Goal: Use online tool/utility: Utilize a website feature to perform a specific function

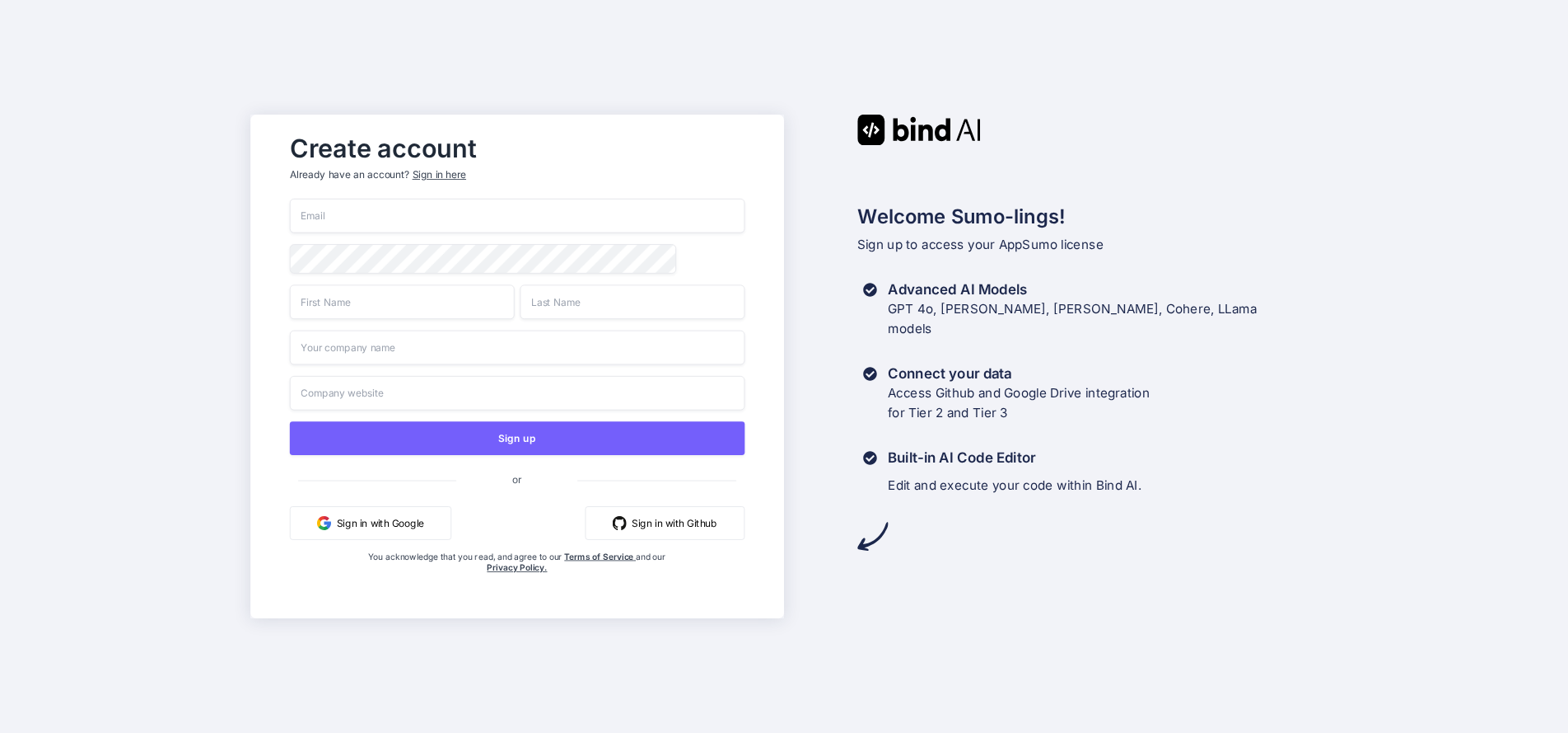
click at [386, 523] on button "Sign in with Google" at bounding box center [370, 522] width 162 height 33
click at [380, 523] on button "Sign in with Google" at bounding box center [370, 522] width 162 height 33
click at [366, 519] on button "Sign in with Google" at bounding box center [370, 522] width 162 height 33
click at [370, 521] on button "Sign in with Google" at bounding box center [370, 522] width 162 height 33
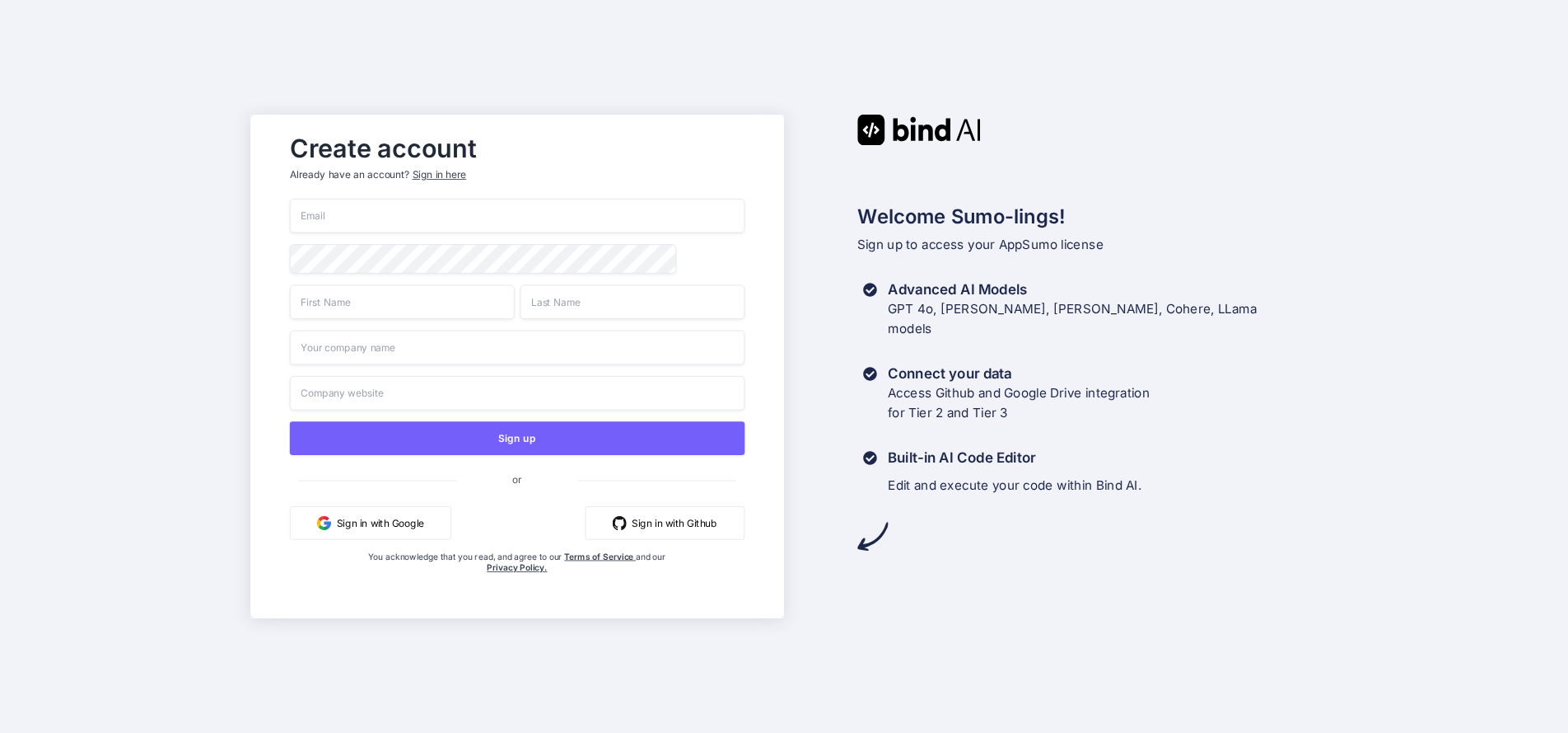
click at [370, 521] on button "Sign in with Google" at bounding box center [370, 522] width 162 height 33
click at [406, 522] on button "Sign in with Google" at bounding box center [370, 522] width 162 height 33
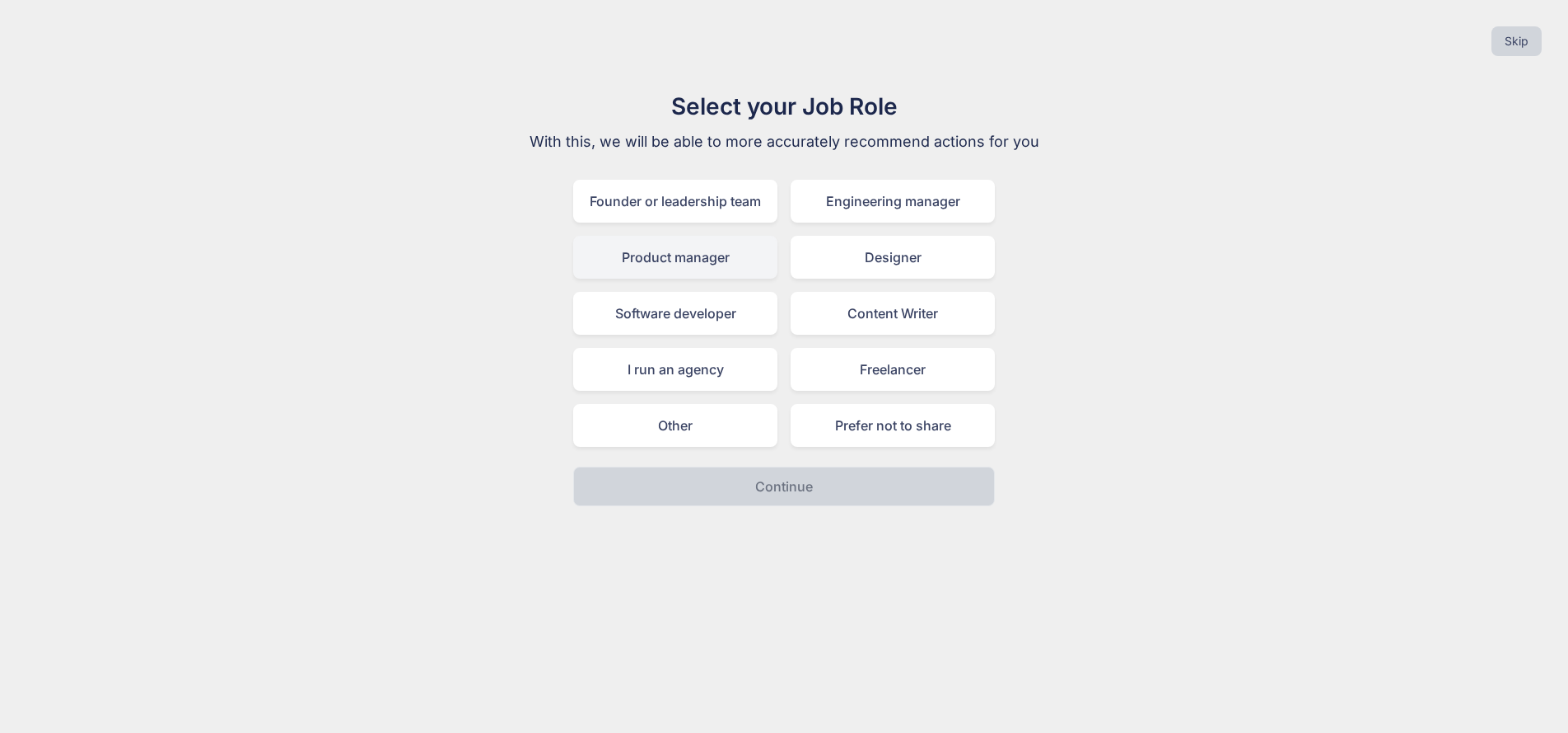
click at [662, 261] on div "Product manager" at bounding box center [675, 257] width 205 height 43
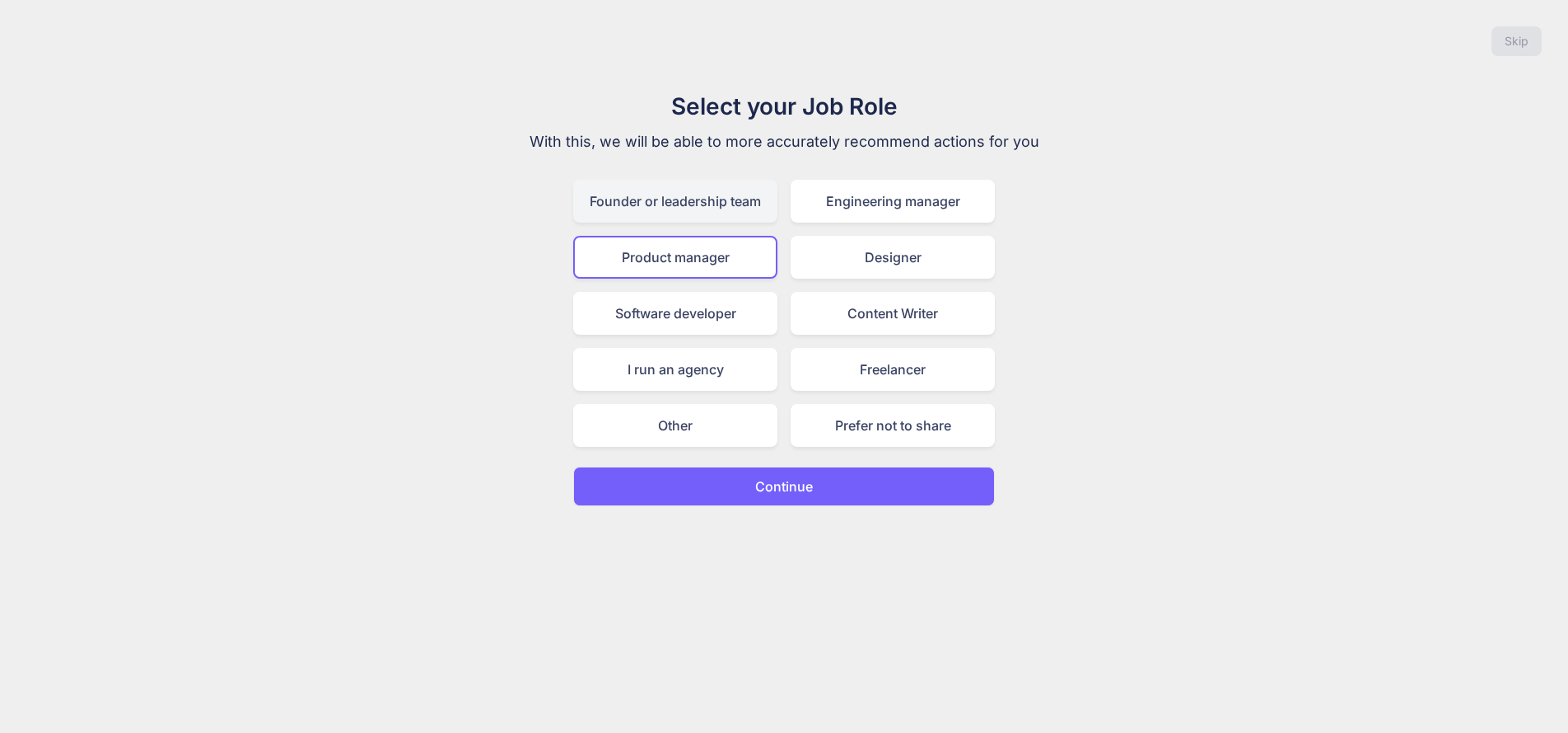
click at [644, 202] on div "Founder or leadership team" at bounding box center [675, 201] width 205 height 43
click at [657, 256] on div "Product manager" at bounding box center [675, 257] width 205 height 43
click at [739, 479] on button "Continue" at bounding box center [784, 486] width 422 height 39
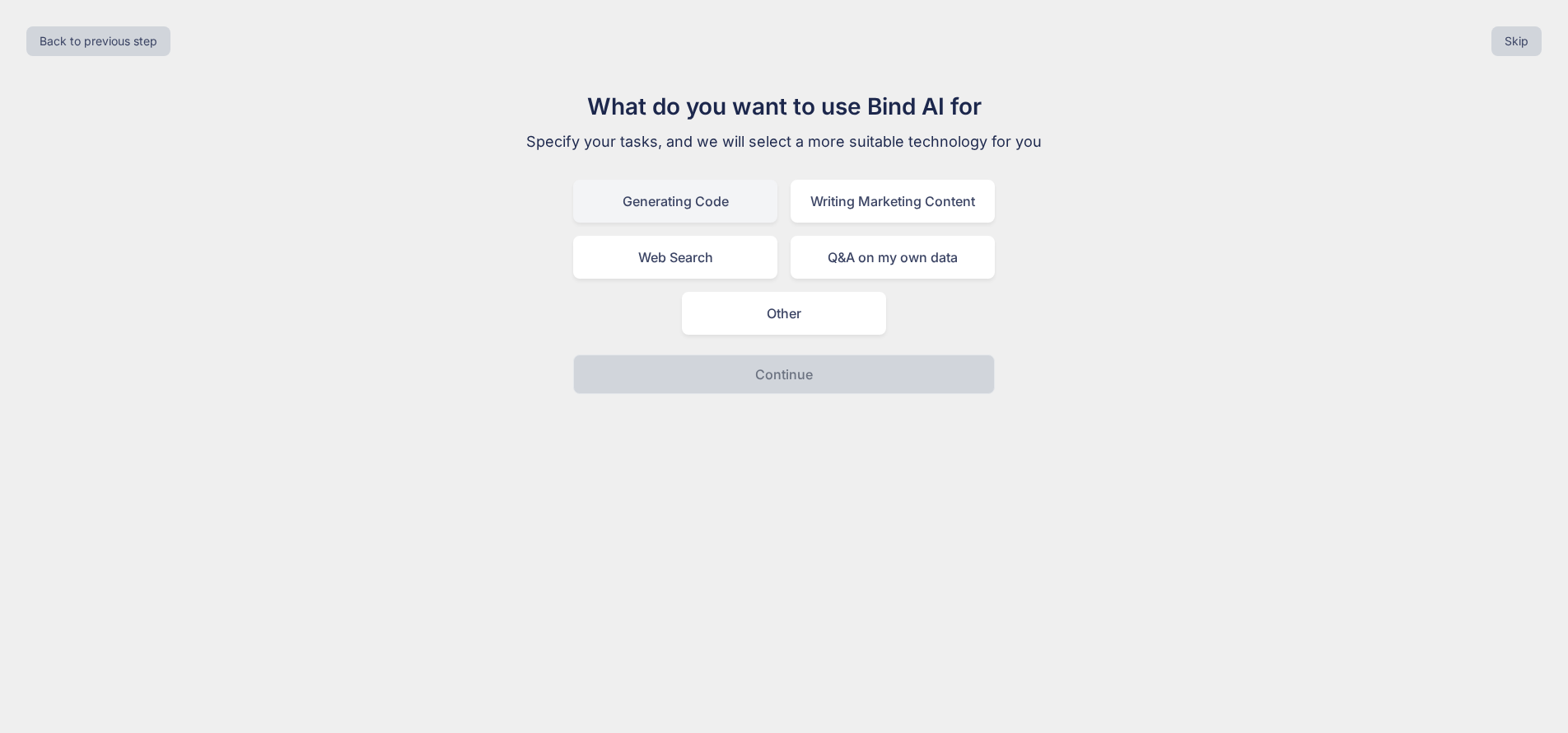
click at [711, 199] on div "Generating Code" at bounding box center [675, 201] width 205 height 43
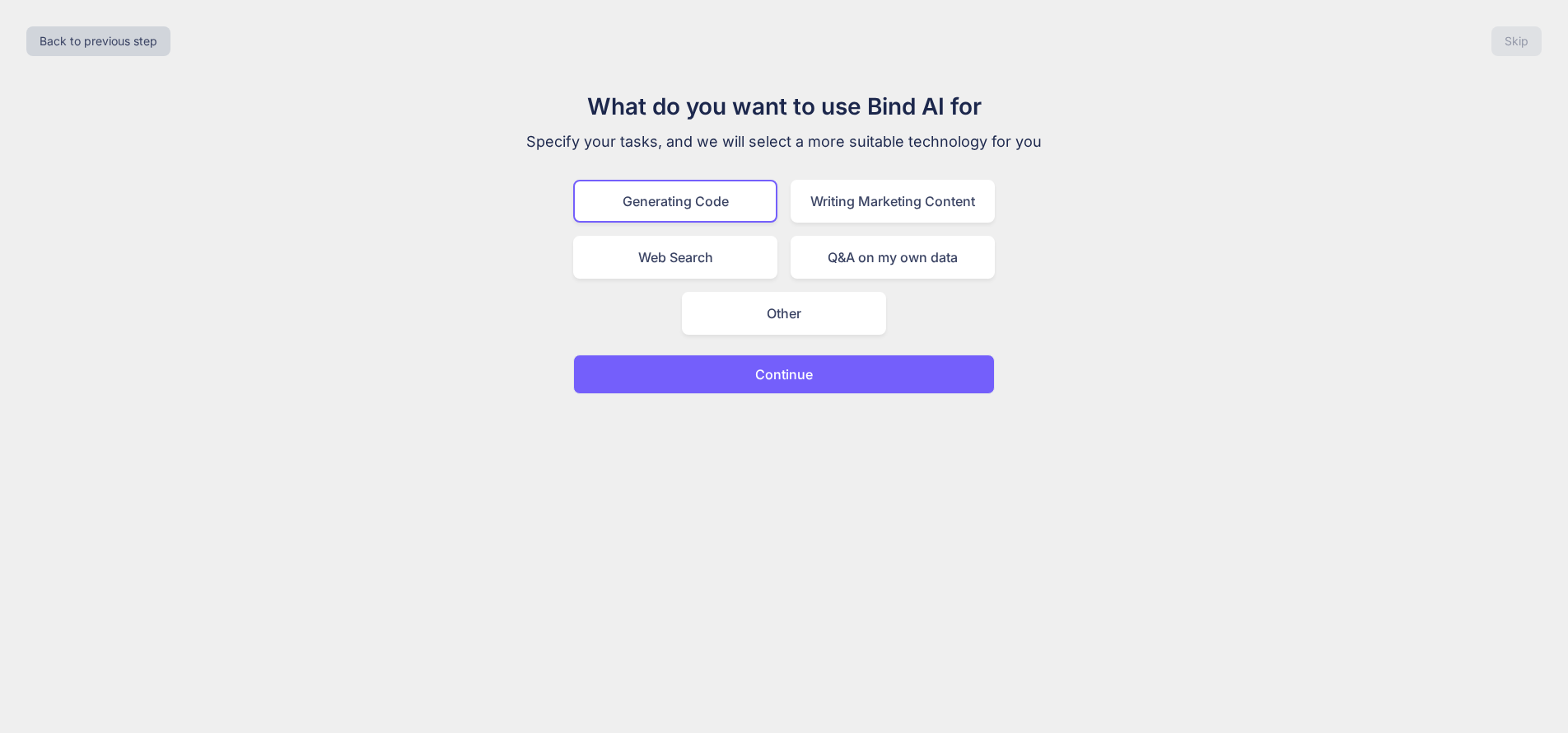
click at [752, 379] on button "Continue" at bounding box center [784, 374] width 422 height 39
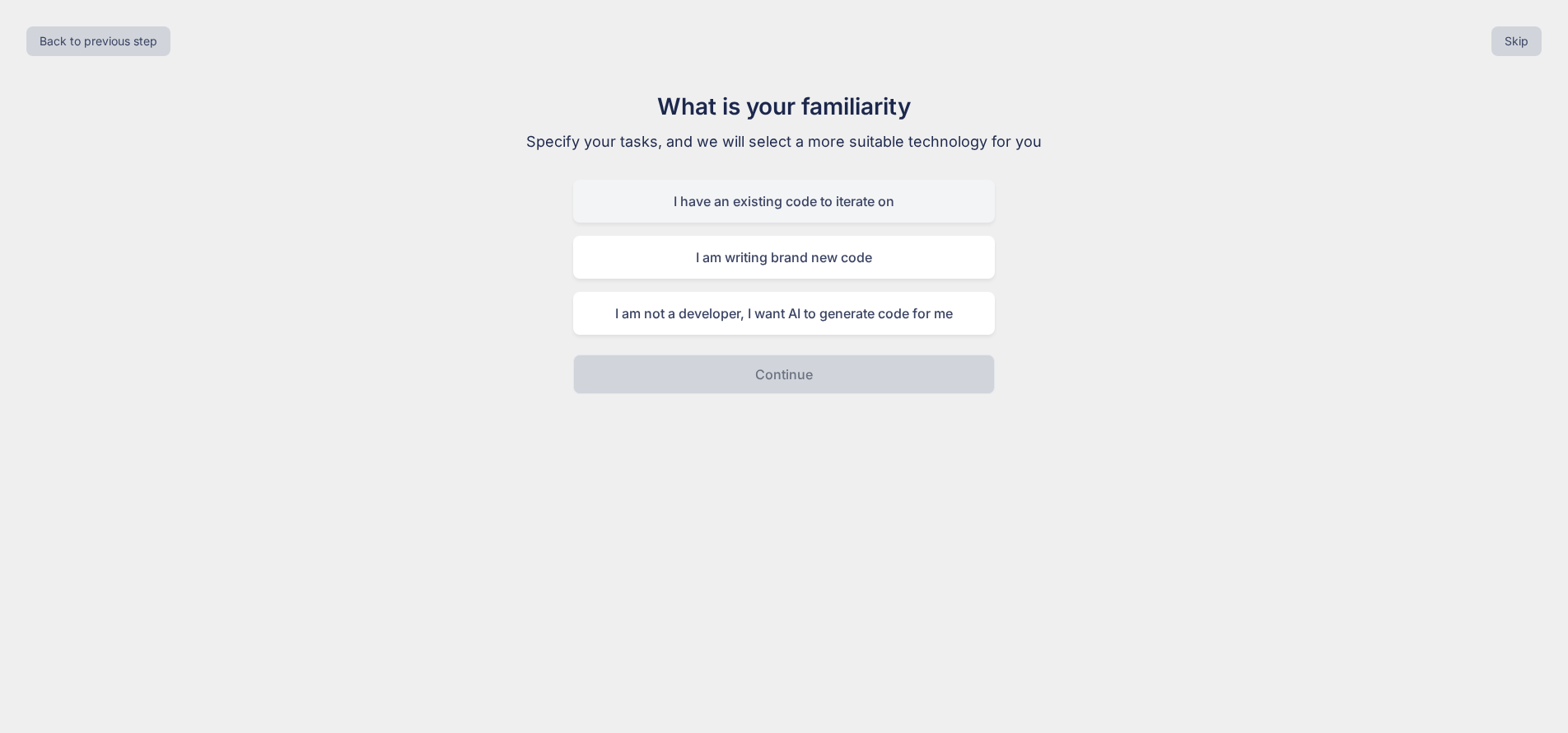
click at [706, 193] on div "I have an existing code to iterate on" at bounding box center [784, 201] width 422 height 43
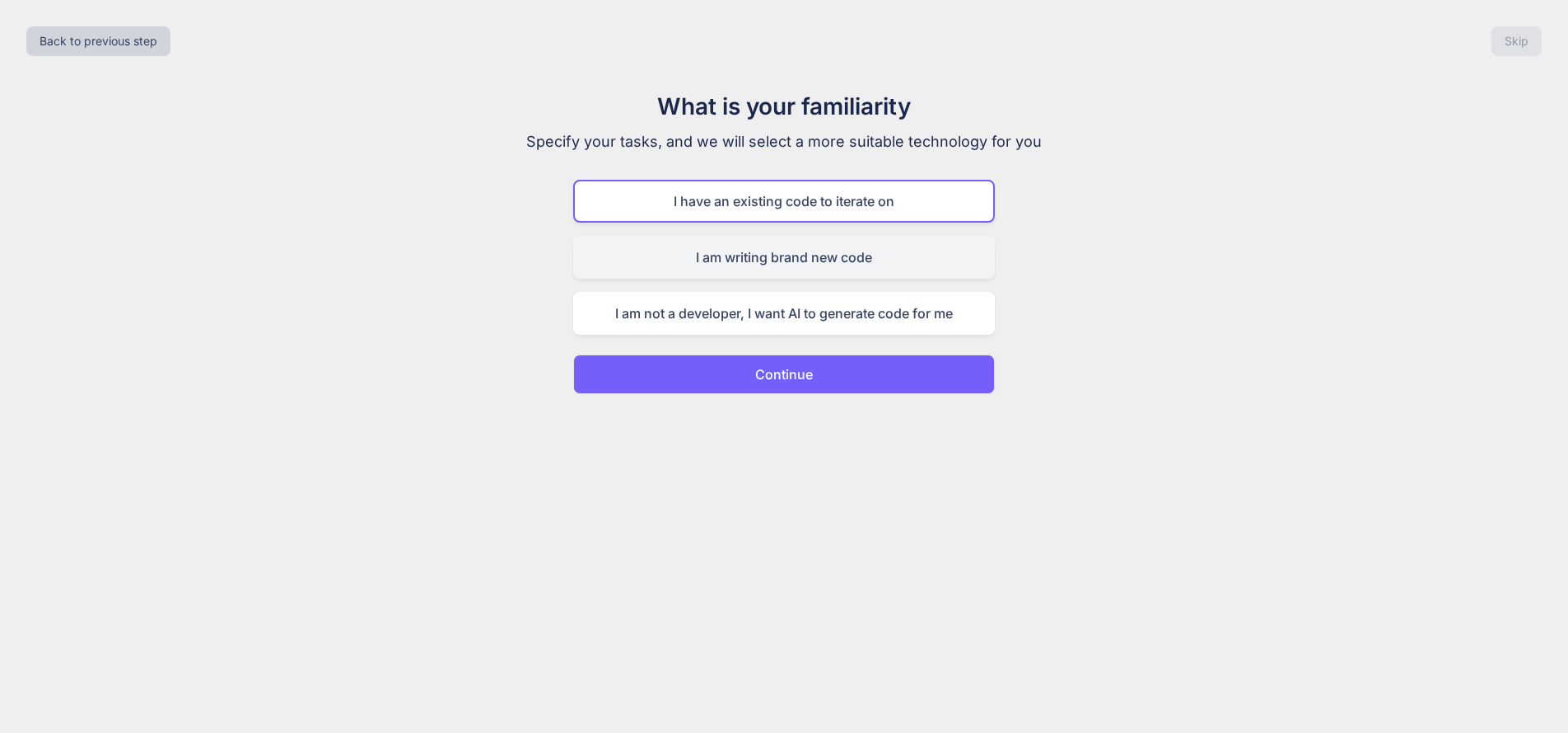
click at [722, 266] on div "I am writing brand new code" at bounding box center [784, 257] width 422 height 43
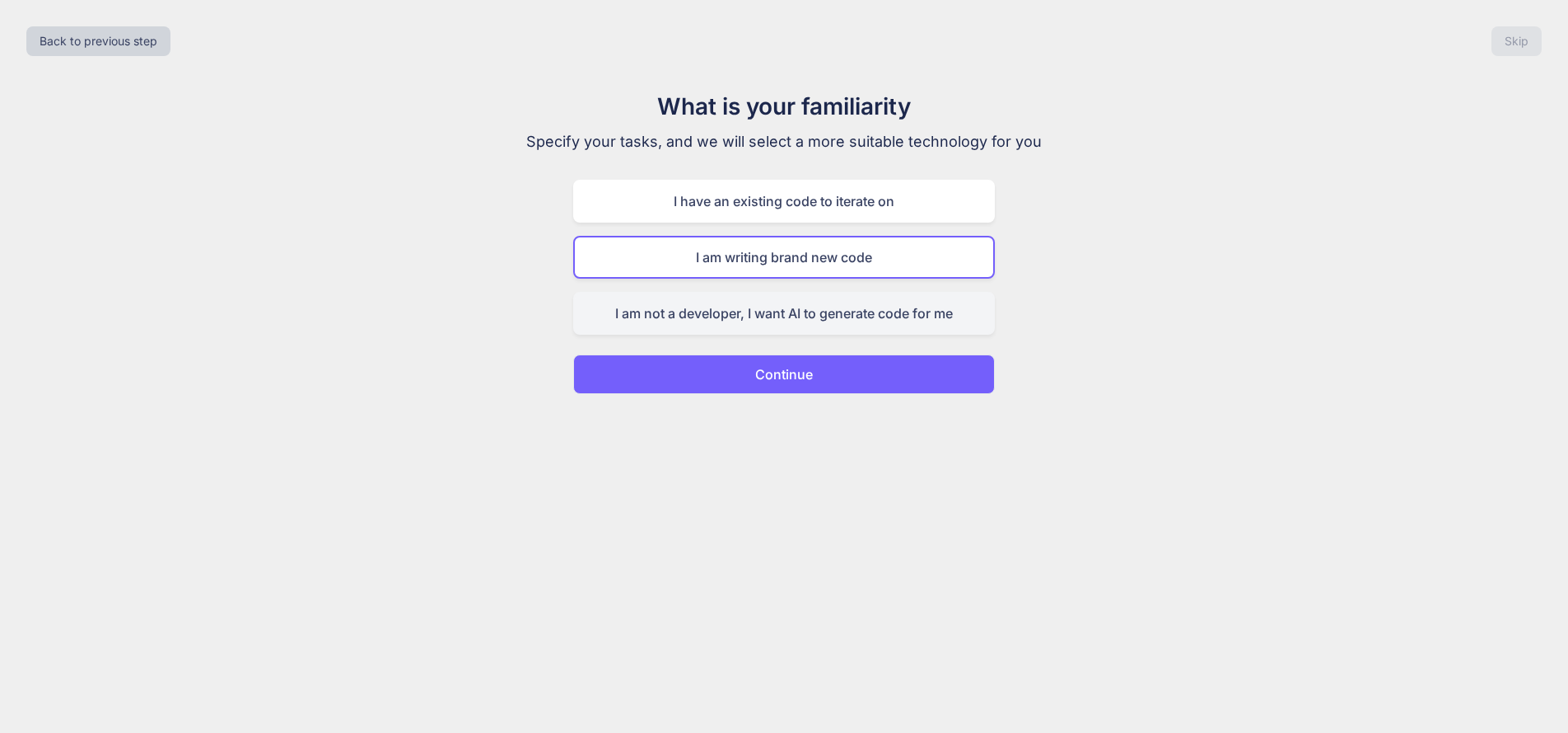
click at [738, 314] on div "I am not a developer, I want AI to generate code for me" at bounding box center [784, 314] width 422 height 43
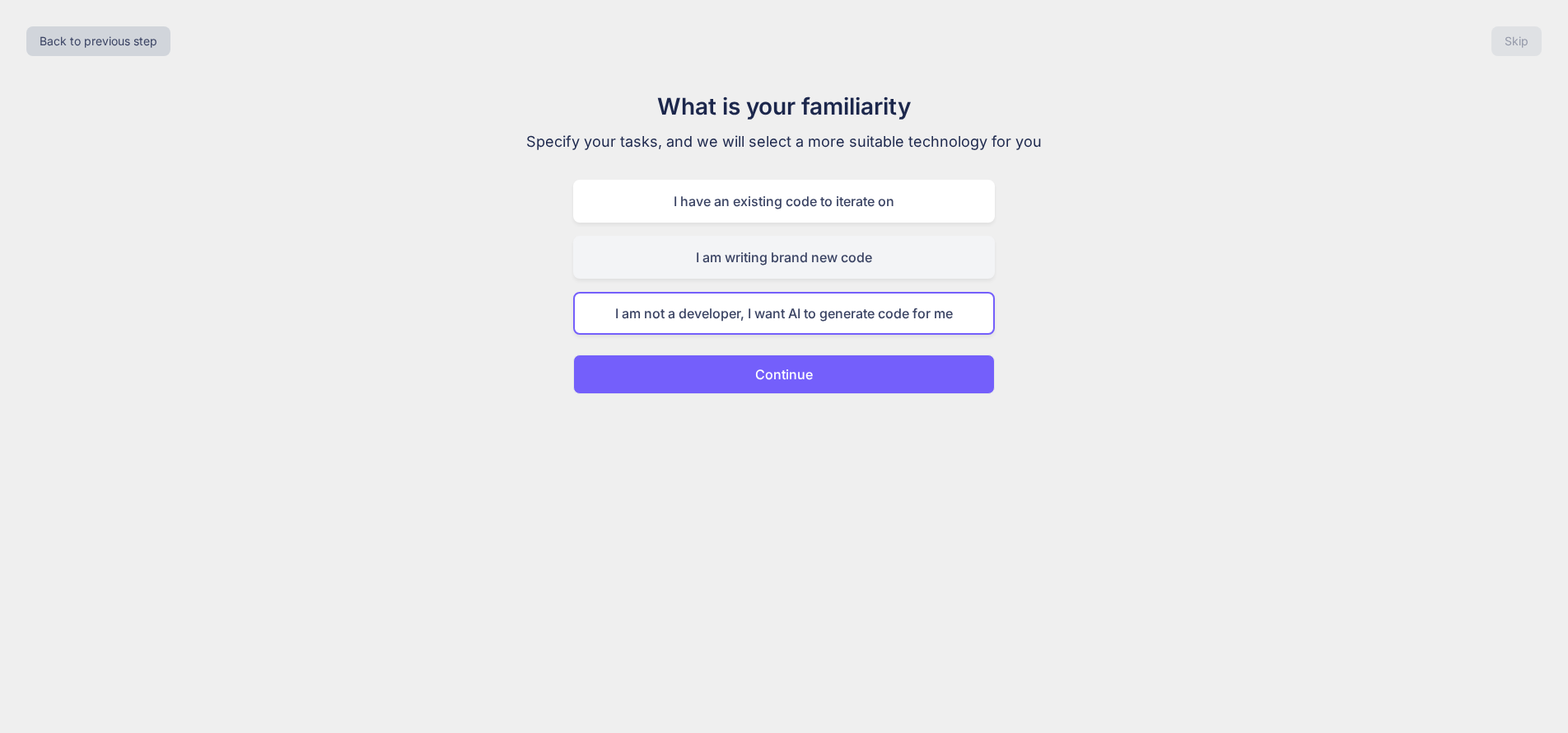
click at [726, 266] on div "I am writing brand new code" at bounding box center [784, 257] width 422 height 43
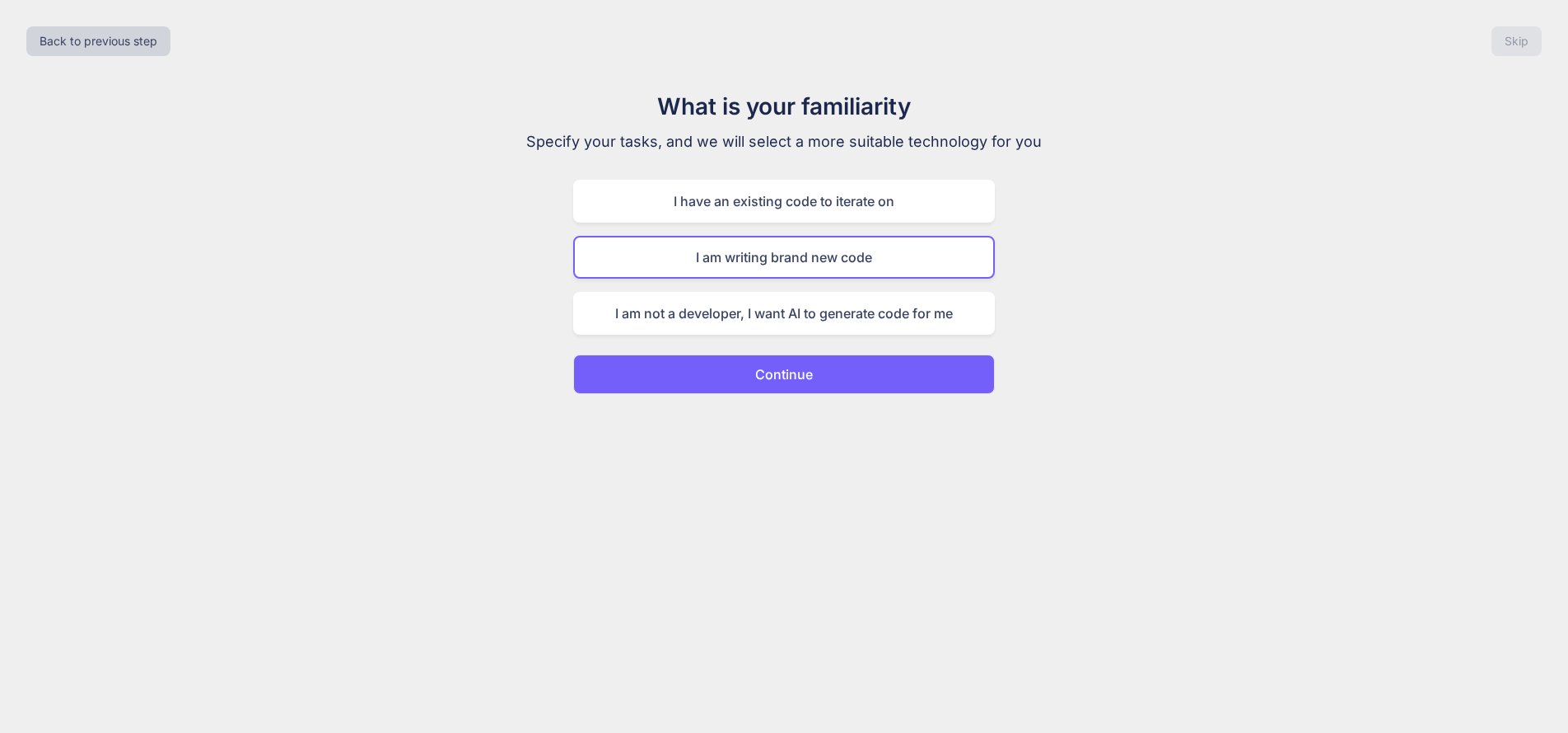
click at [793, 367] on p "Continue" at bounding box center [784, 374] width 58 height 20
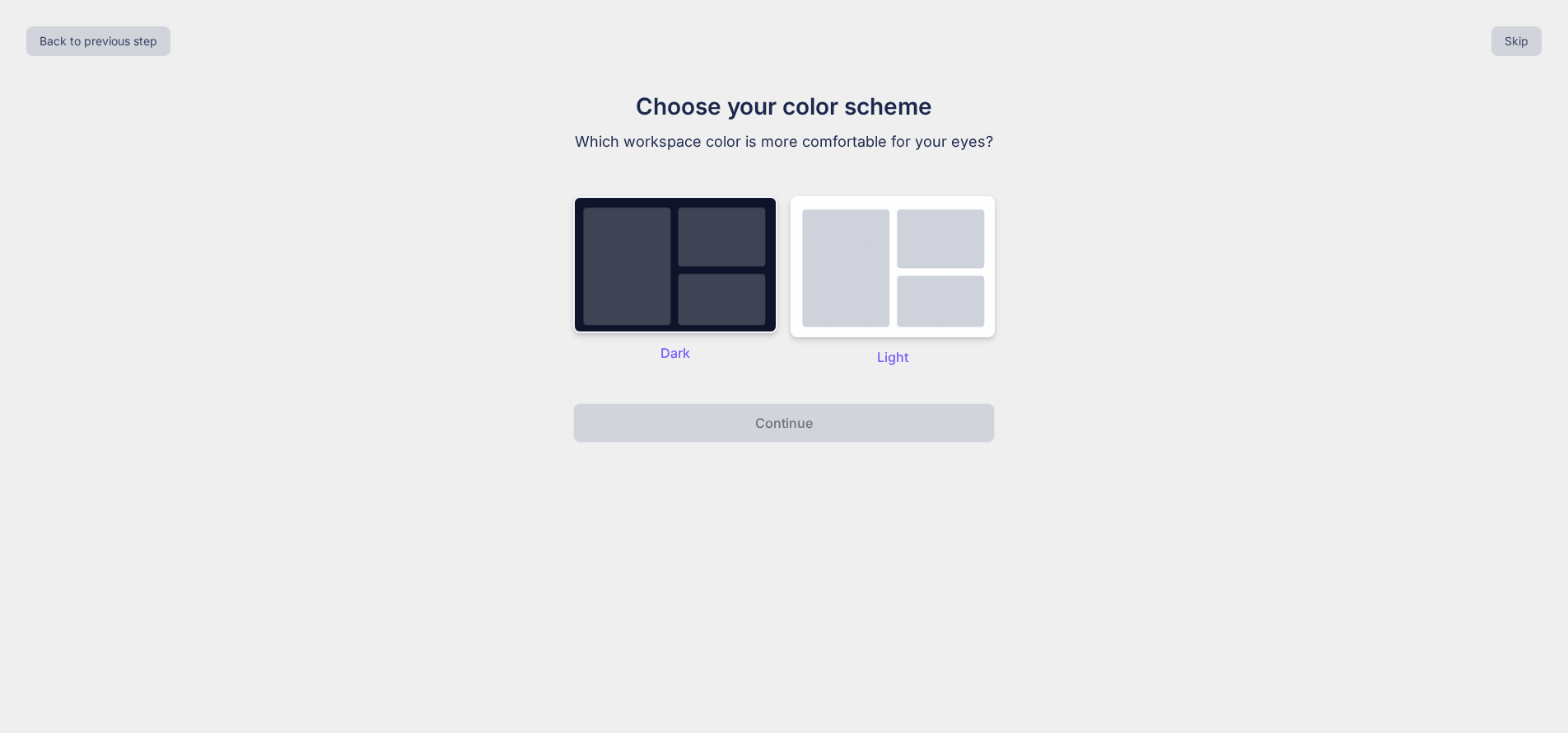
click at [692, 294] on img at bounding box center [675, 265] width 205 height 137
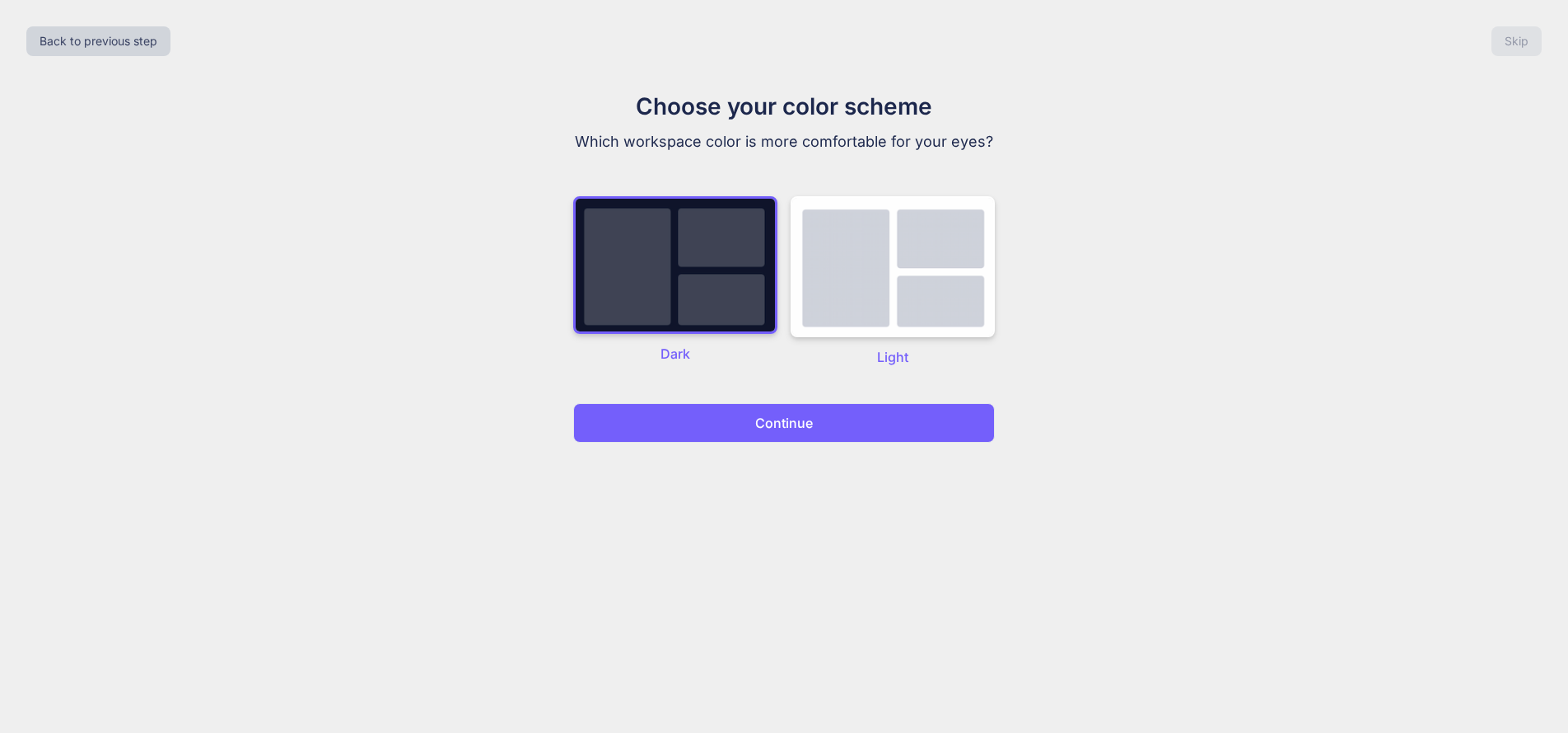
click at [761, 416] on p "Continue" at bounding box center [784, 422] width 58 height 20
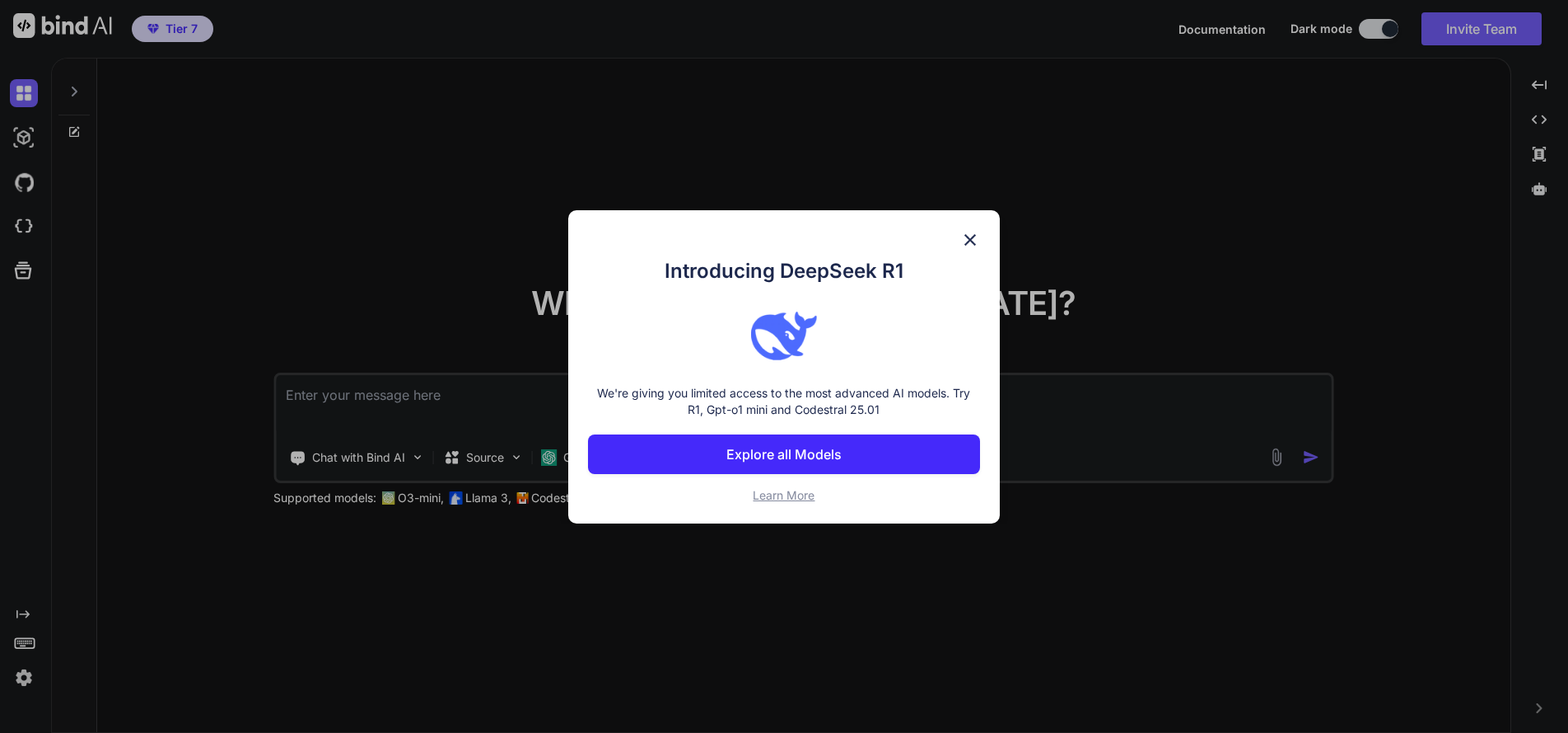
click at [791, 447] on p "Explore all Models" at bounding box center [784, 454] width 116 height 20
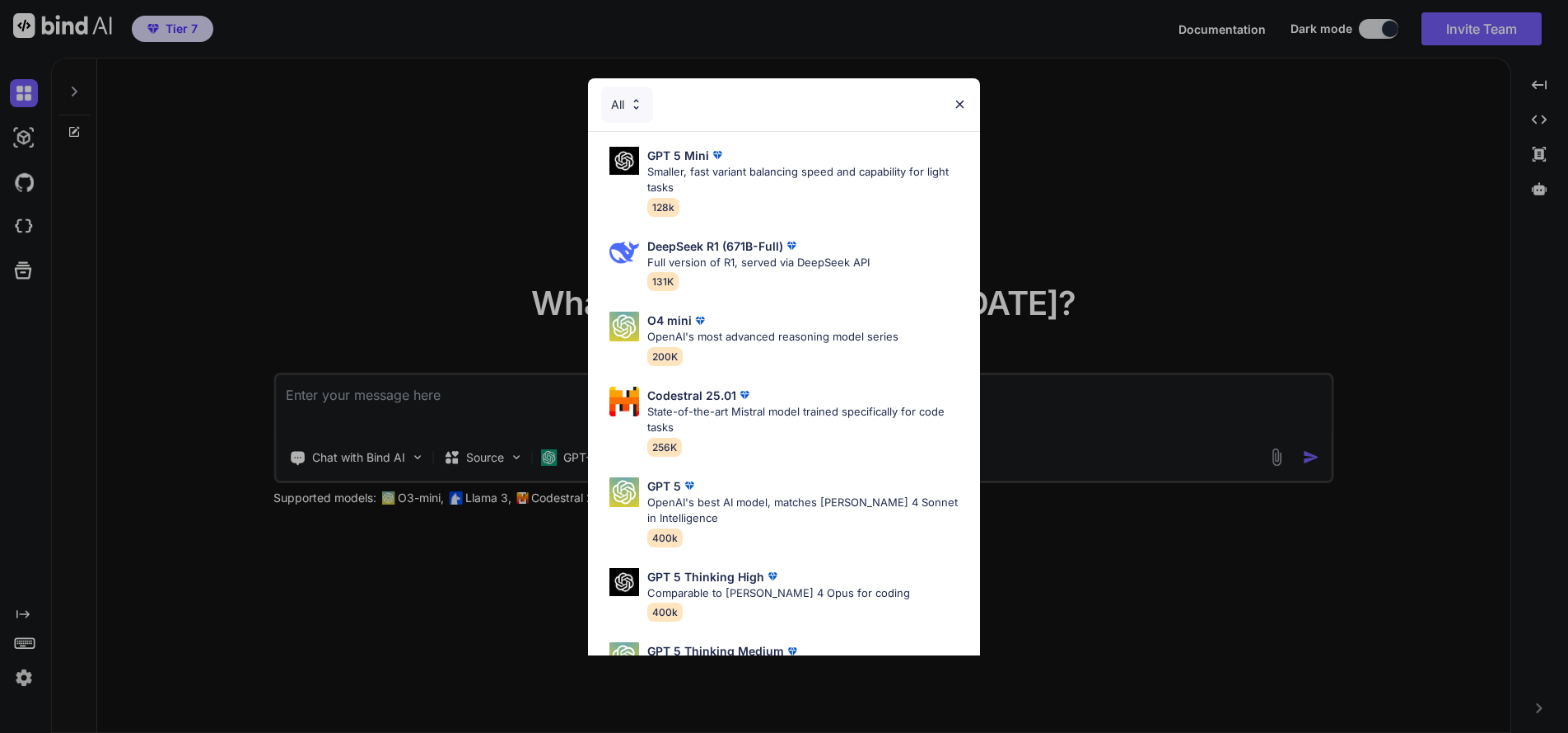
click at [959, 101] on img at bounding box center [960, 104] width 14 height 14
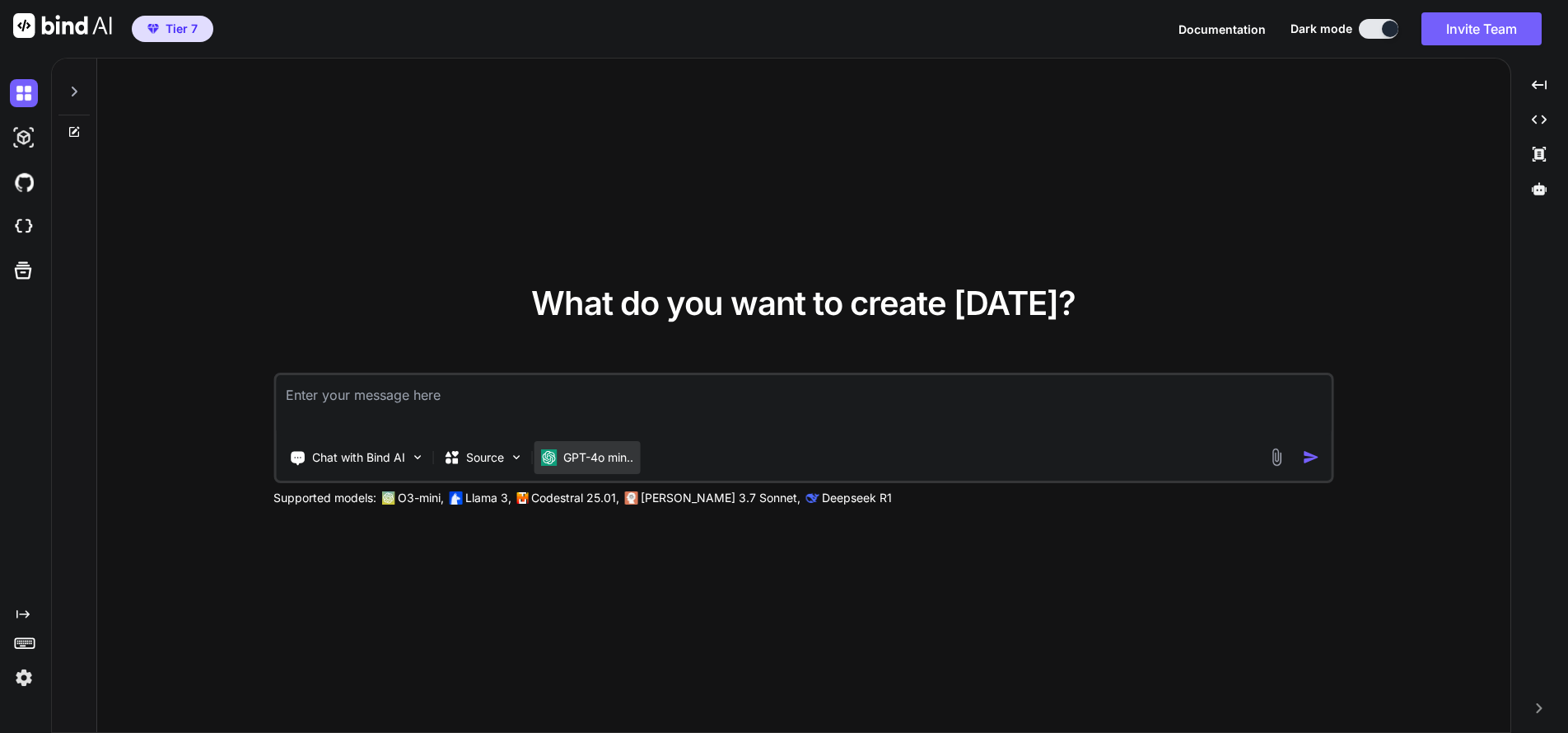
click at [565, 461] on p "GPT-4o min.." at bounding box center [597, 457] width 70 height 17
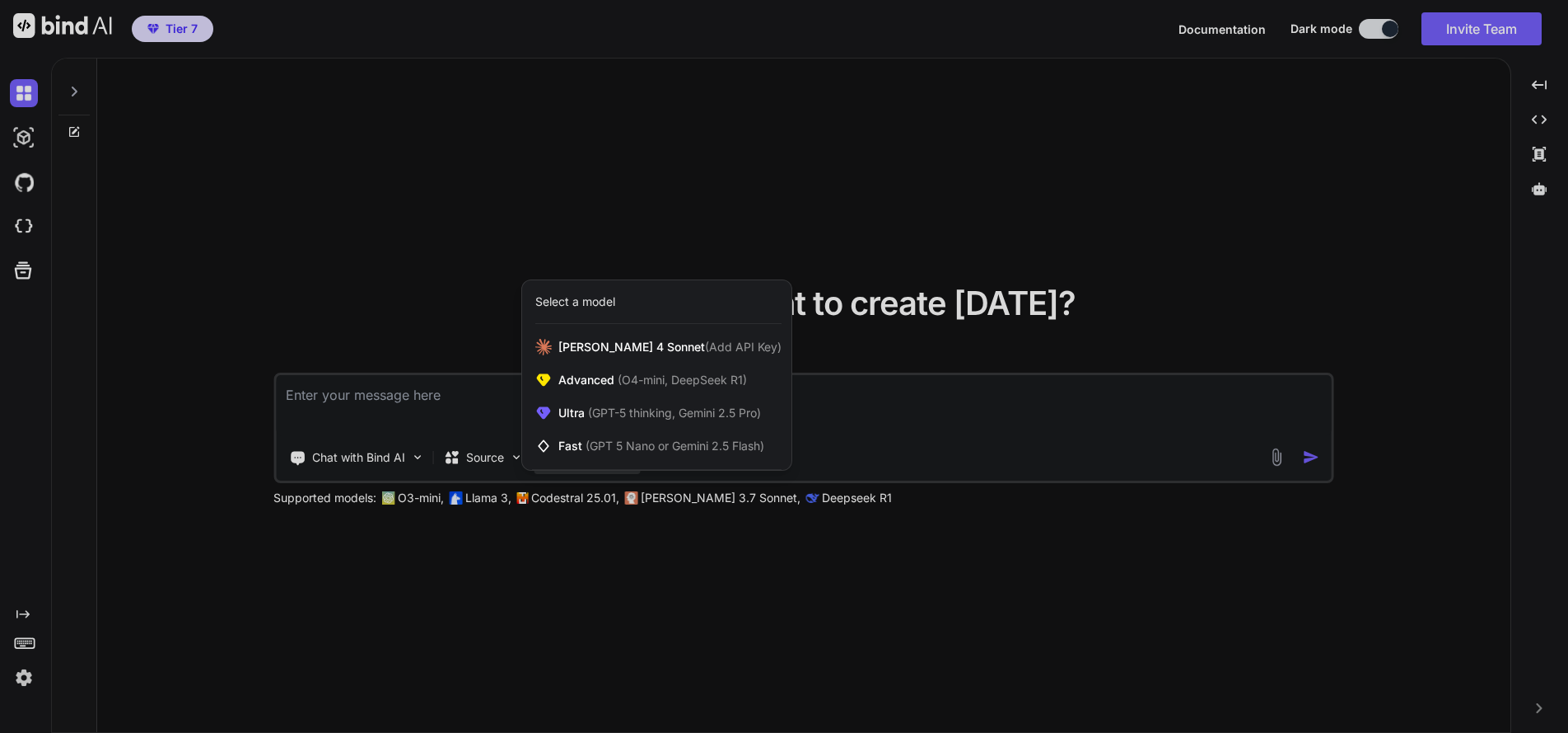
click at [547, 562] on div at bounding box center [784, 366] width 1568 height 733
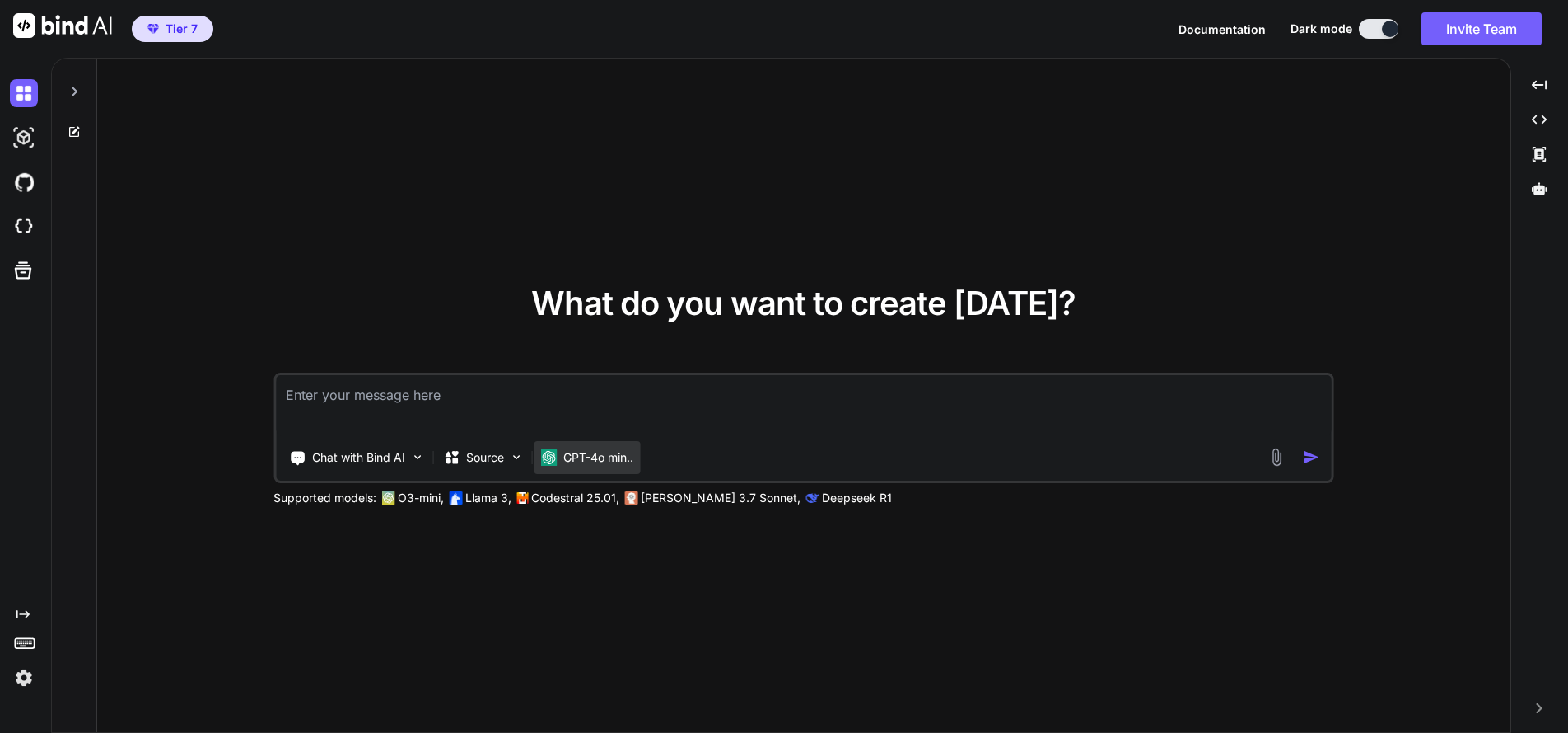
click at [615, 450] on p "GPT-4o min.." at bounding box center [597, 457] width 70 height 17
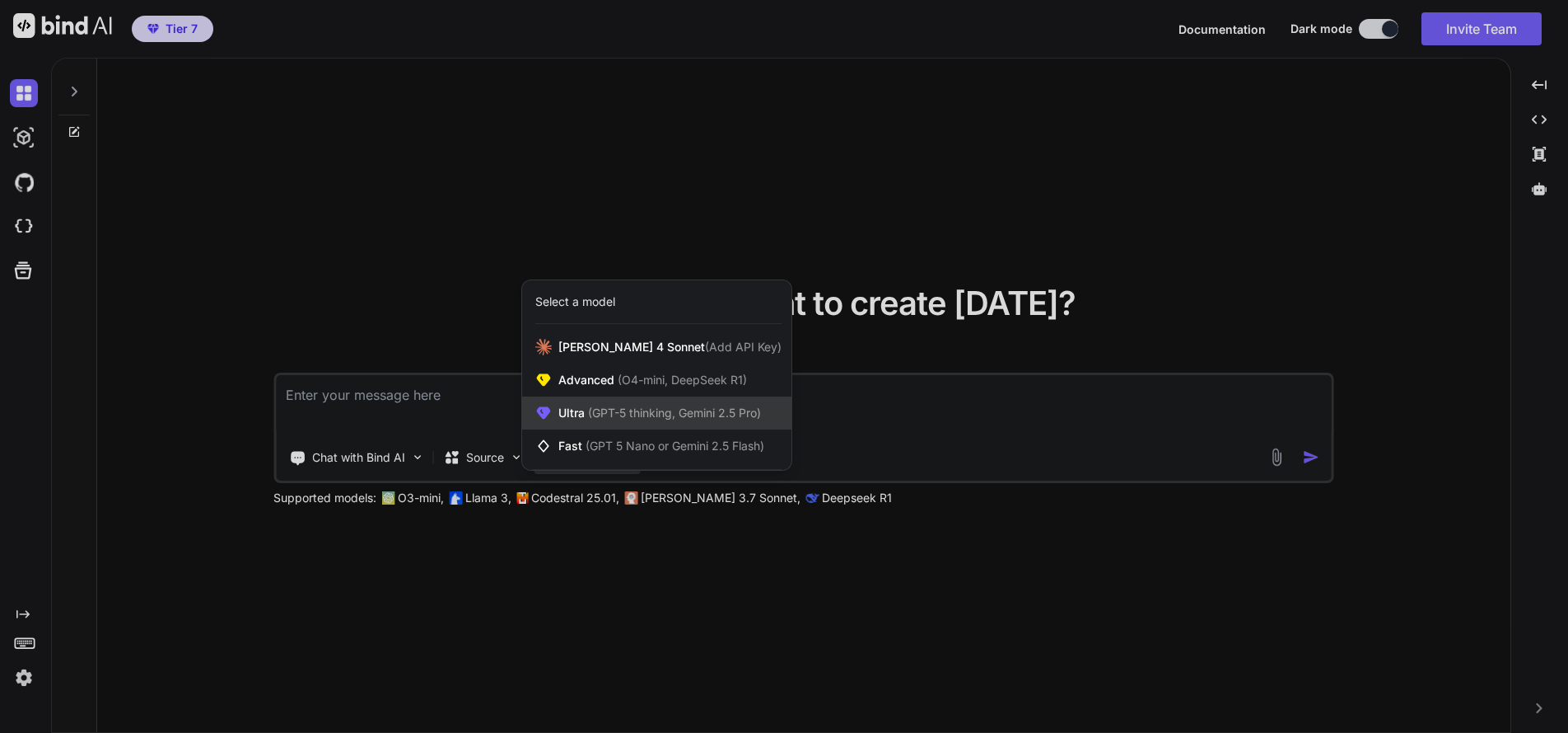
click at [597, 407] on span "(GPT-5 thinking, Gemini 2.5 Pro)" at bounding box center [673, 413] width 176 height 14
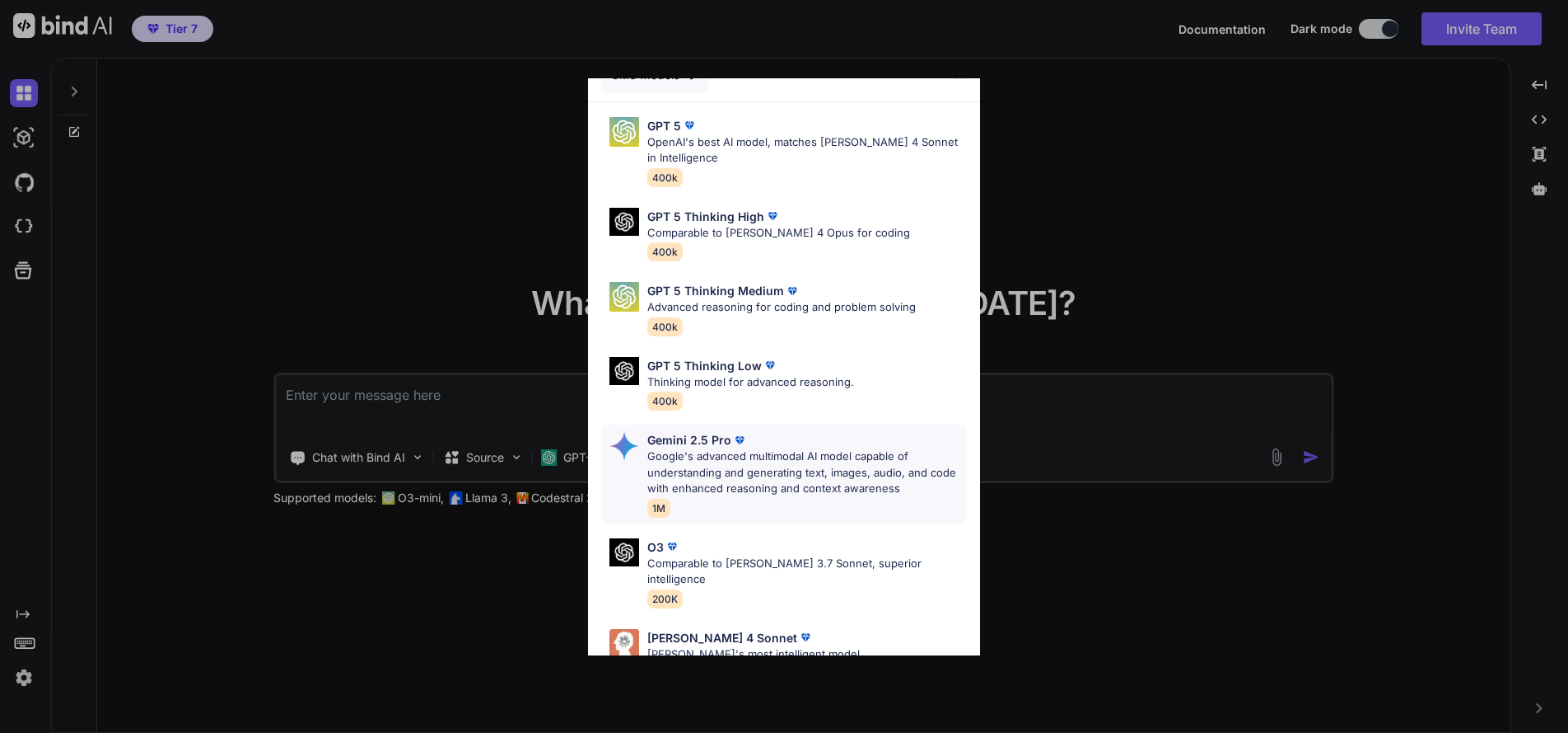
scroll to position [24, 0]
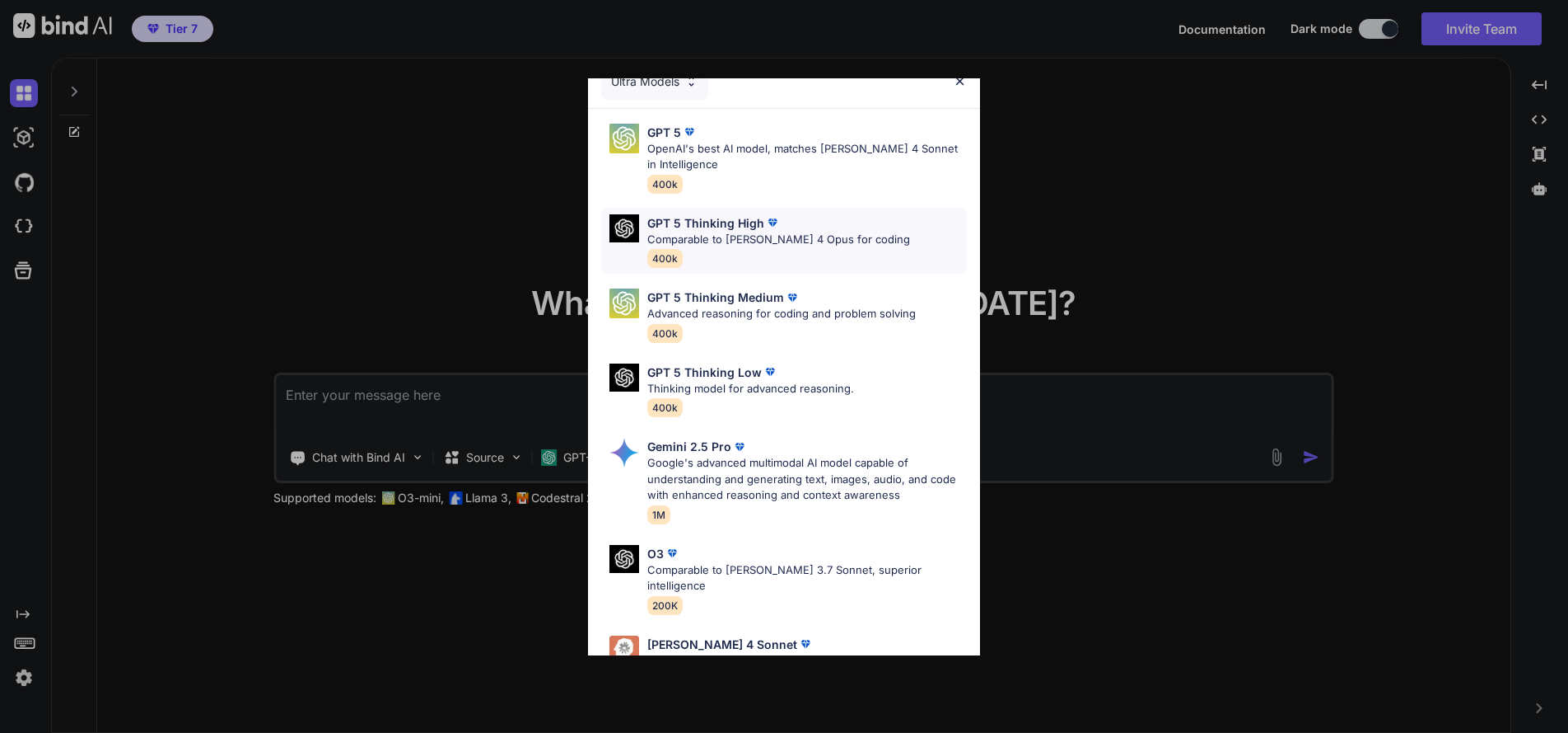
click at [663, 224] on p "GPT 5 Thinking High" at bounding box center [705, 223] width 117 height 18
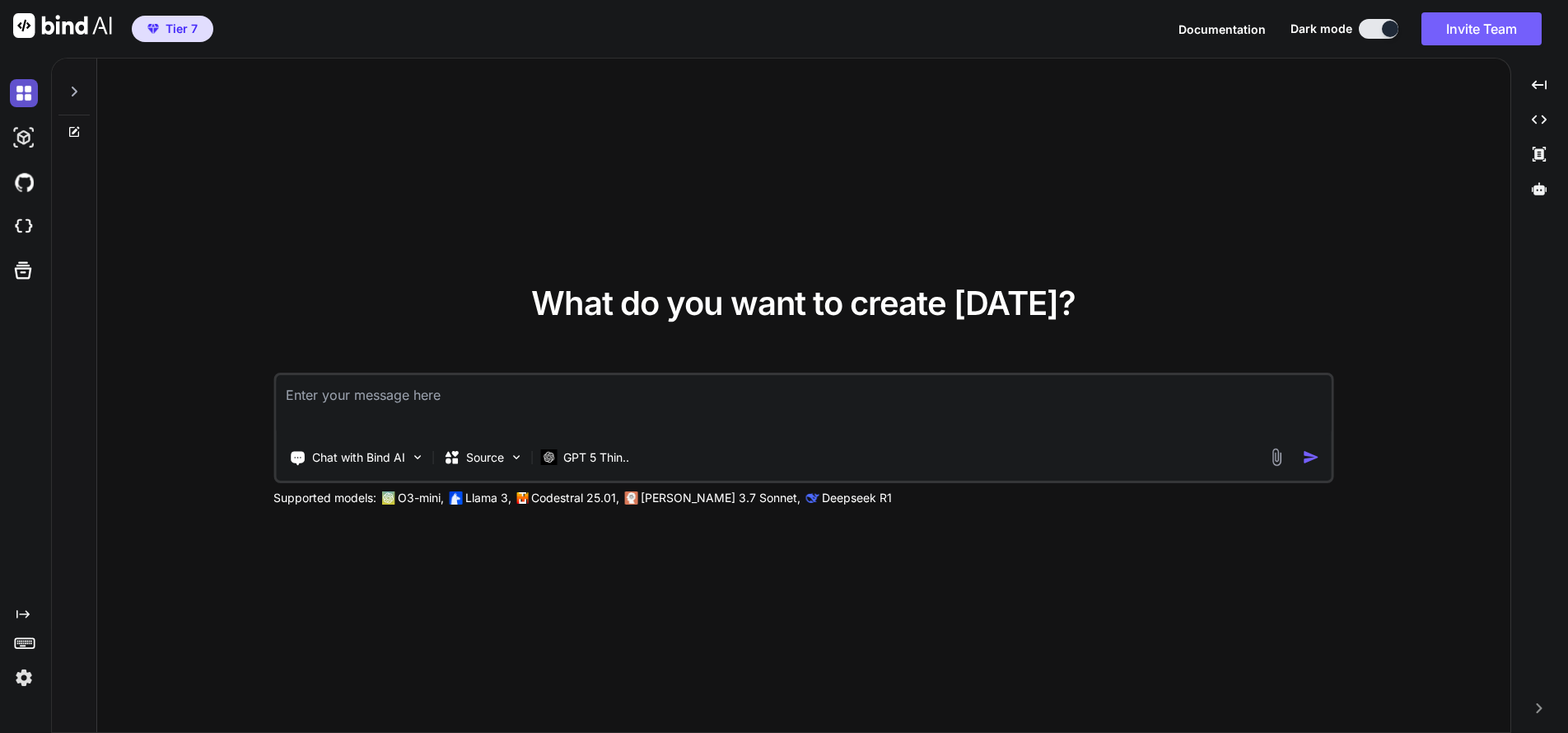
click at [27, 90] on img at bounding box center [24, 93] width 28 height 28
click at [21, 91] on img at bounding box center [24, 93] width 28 height 28
click at [20, 141] on img at bounding box center [24, 137] width 28 height 28
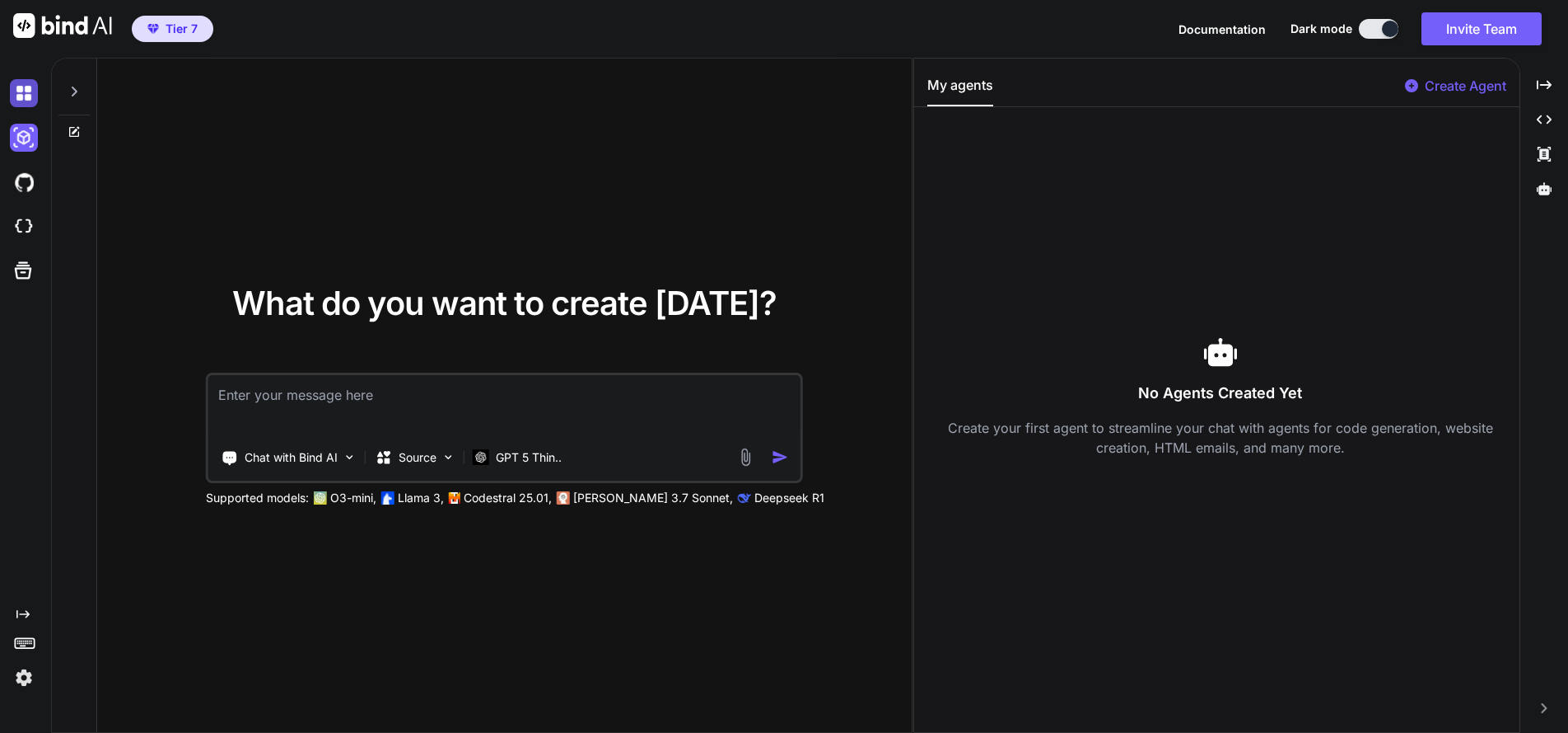
click at [26, 95] on img at bounding box center [24, 93] width 28 height 28
click at [75, 90] on icon at bounding box center [74, 91] width 6 height 10
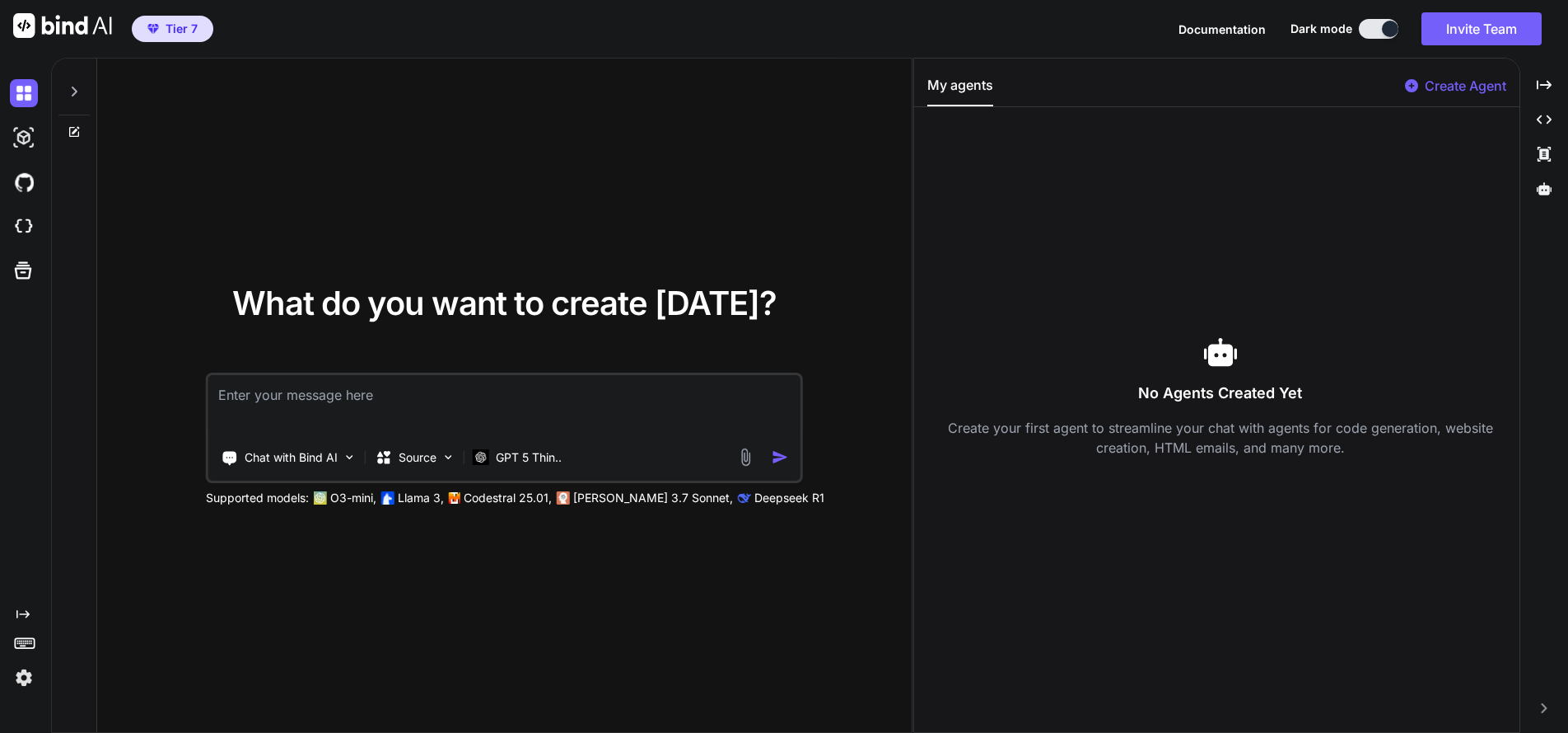
type textarea "x"
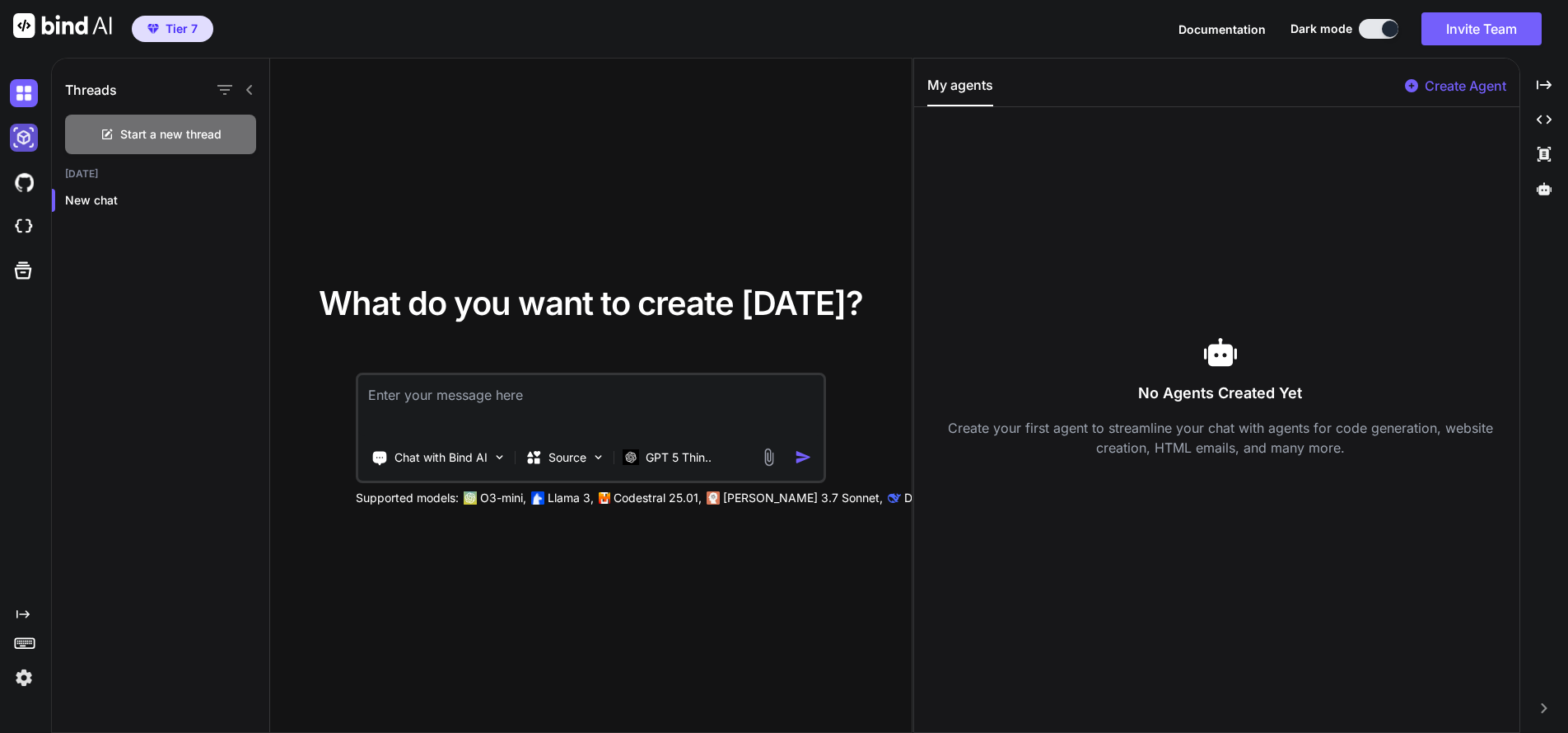
click at [20, 137] on img at bounding box center [24, 137] width 28 height 28
click at [23, 137] on img at bounding box center [24, 137] width 28 height 28
click at [26, 178] on img at bounding box center [24, 182] width 28 height 28
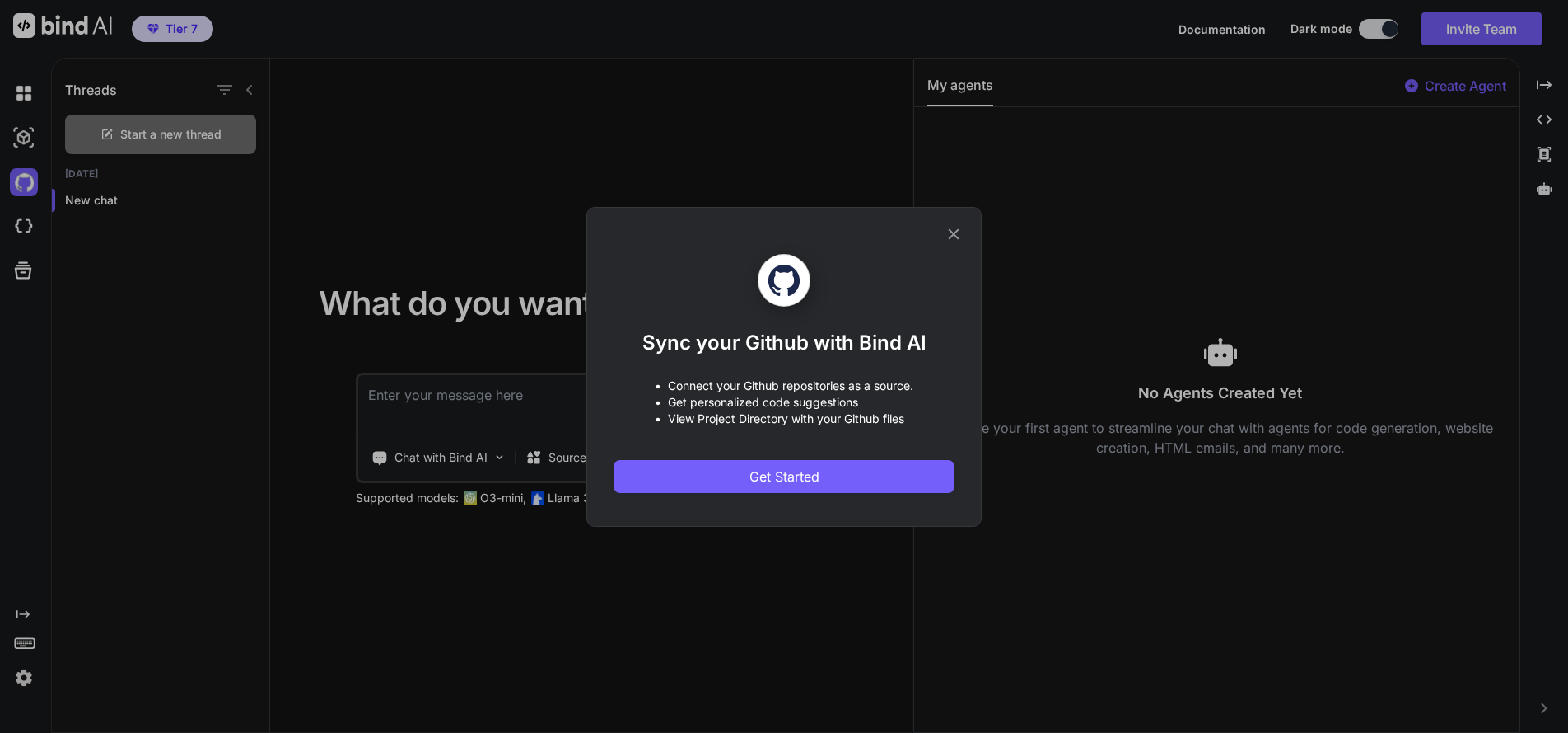
click at [950, 233] on icon at bounding box center [953, 234] width 18 height 18
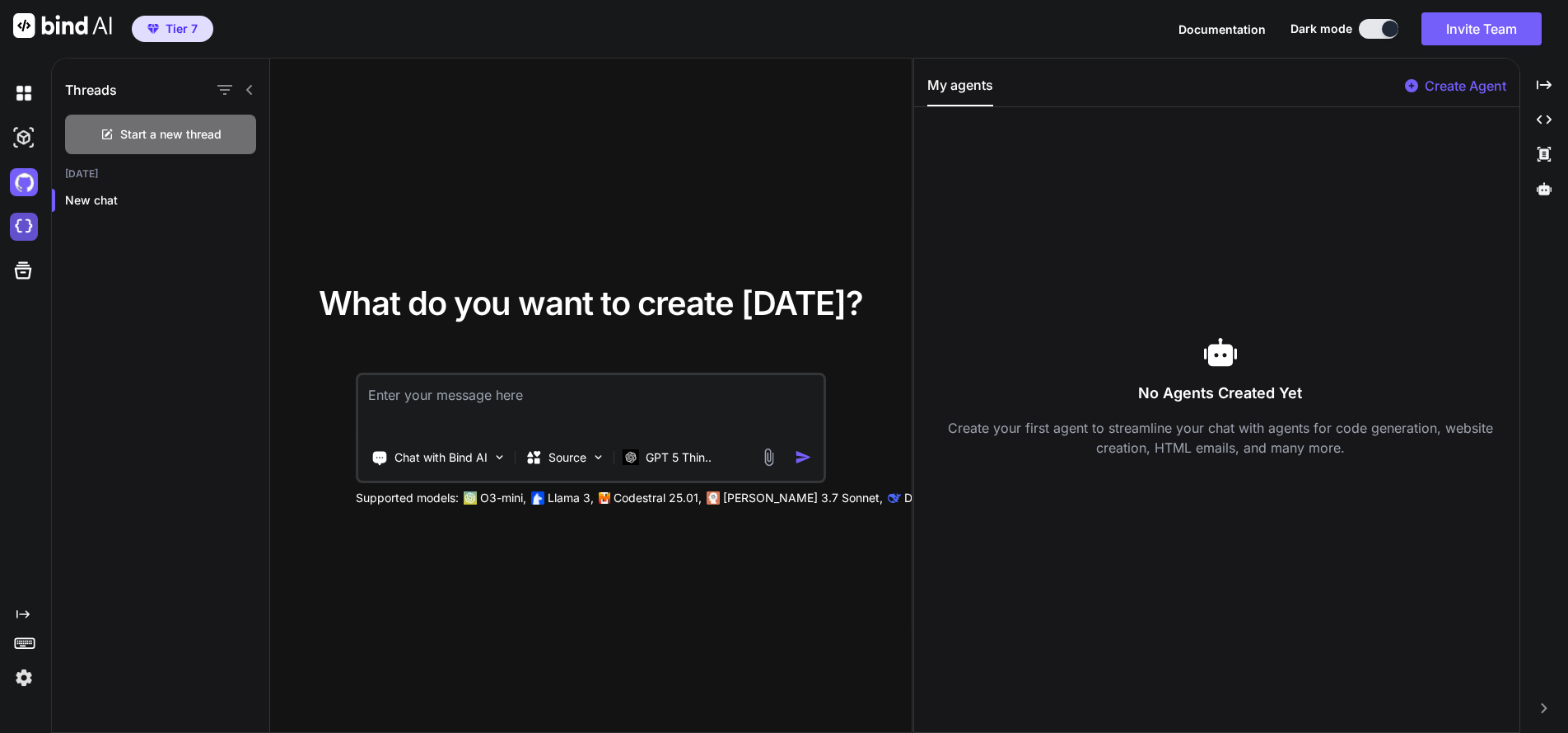
click at [22, 227] on img at bounding box center [24, 226] width 28 height 28
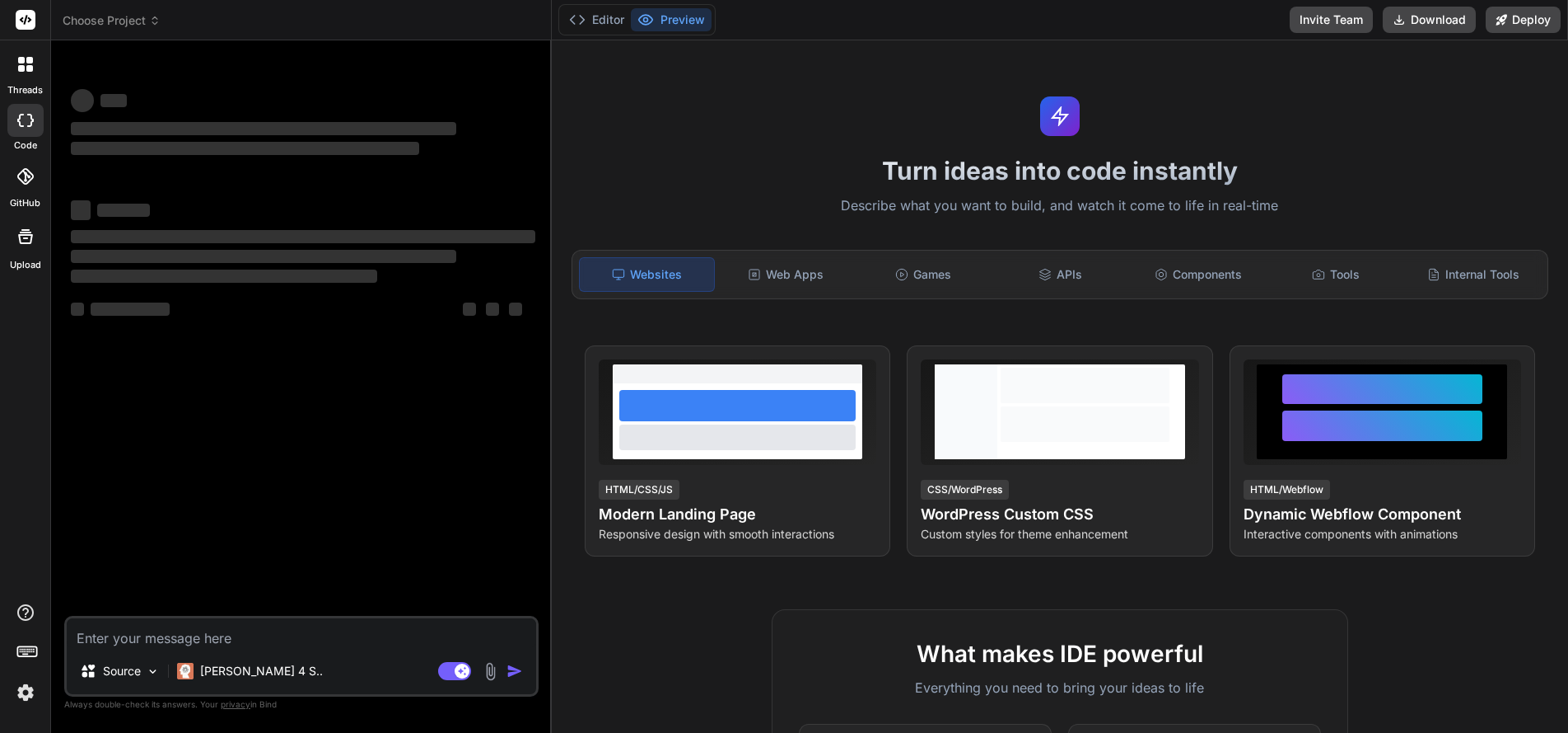
type textarea "x"
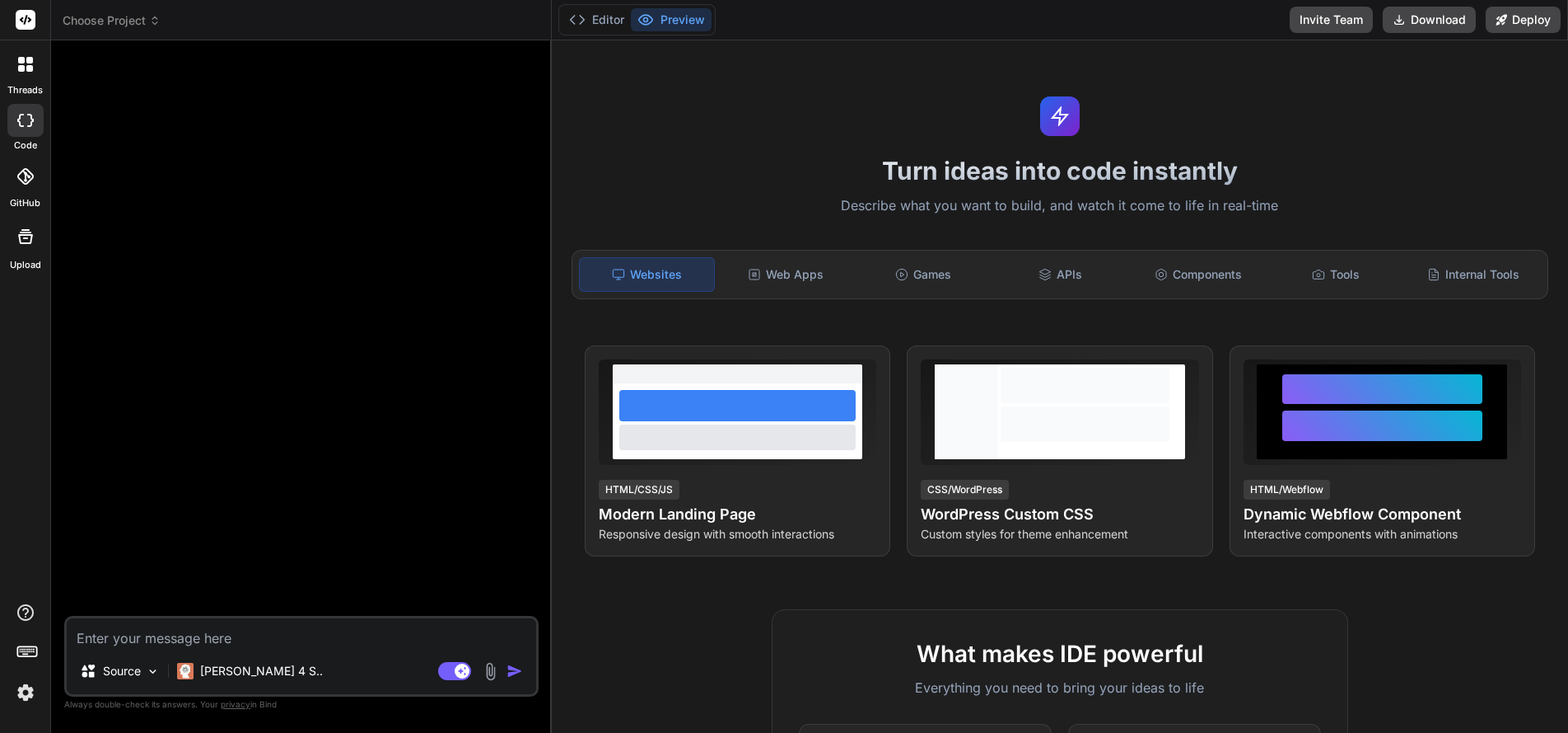
click at [178, 297] on div at bounding box center [303, 334] width 471 height 562
click at [341, 221] on div at bounding box center [303, 334] width 471 height 562
